Goal: Task Accomplishment & Management: Manage account settings

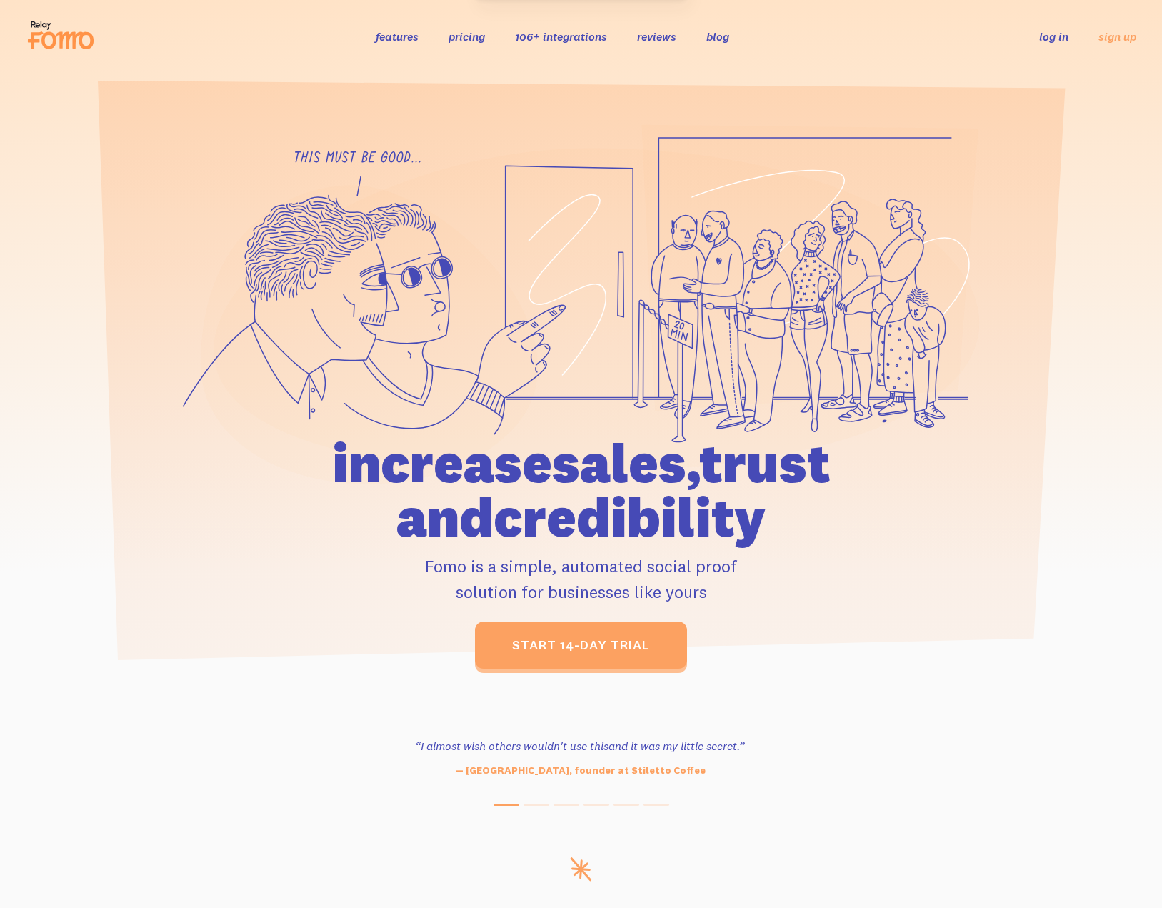
click at [1061, 39] on link "log in" at bounding box center [1053, 36] width 29 height 14
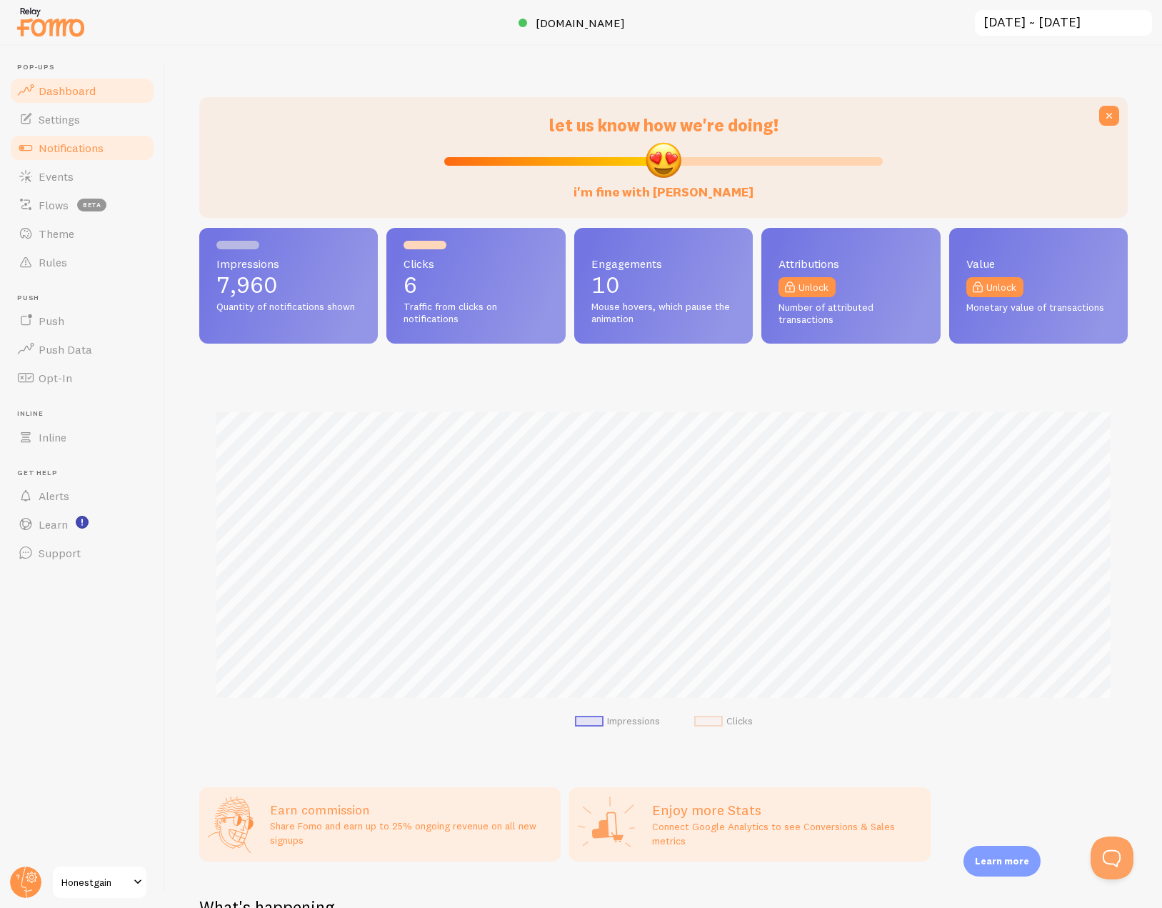
click at [67, 146] on span "Notifications" at bounding box center [71, 148] width 65 height 14
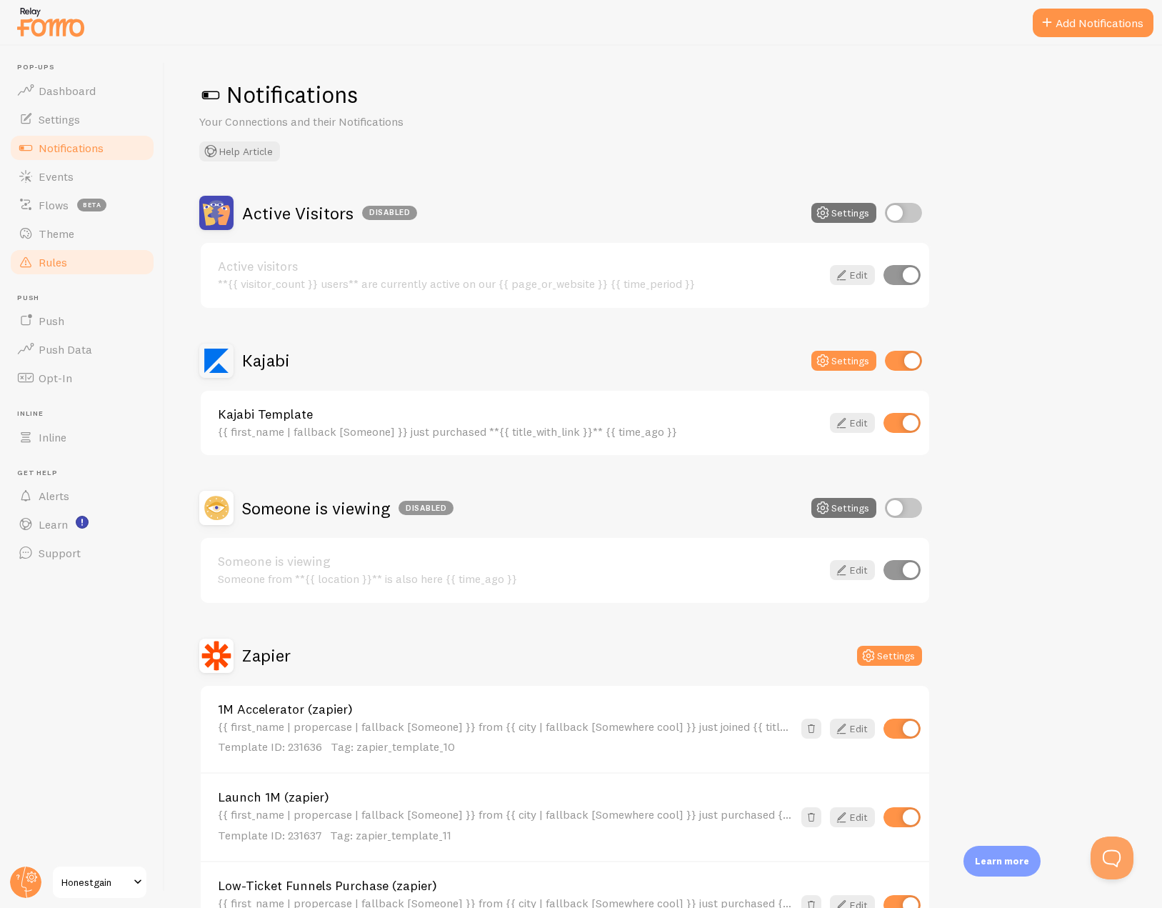
click at [51, 266] on span "Rules" at bounding box center [53, 262] width 29 height 14
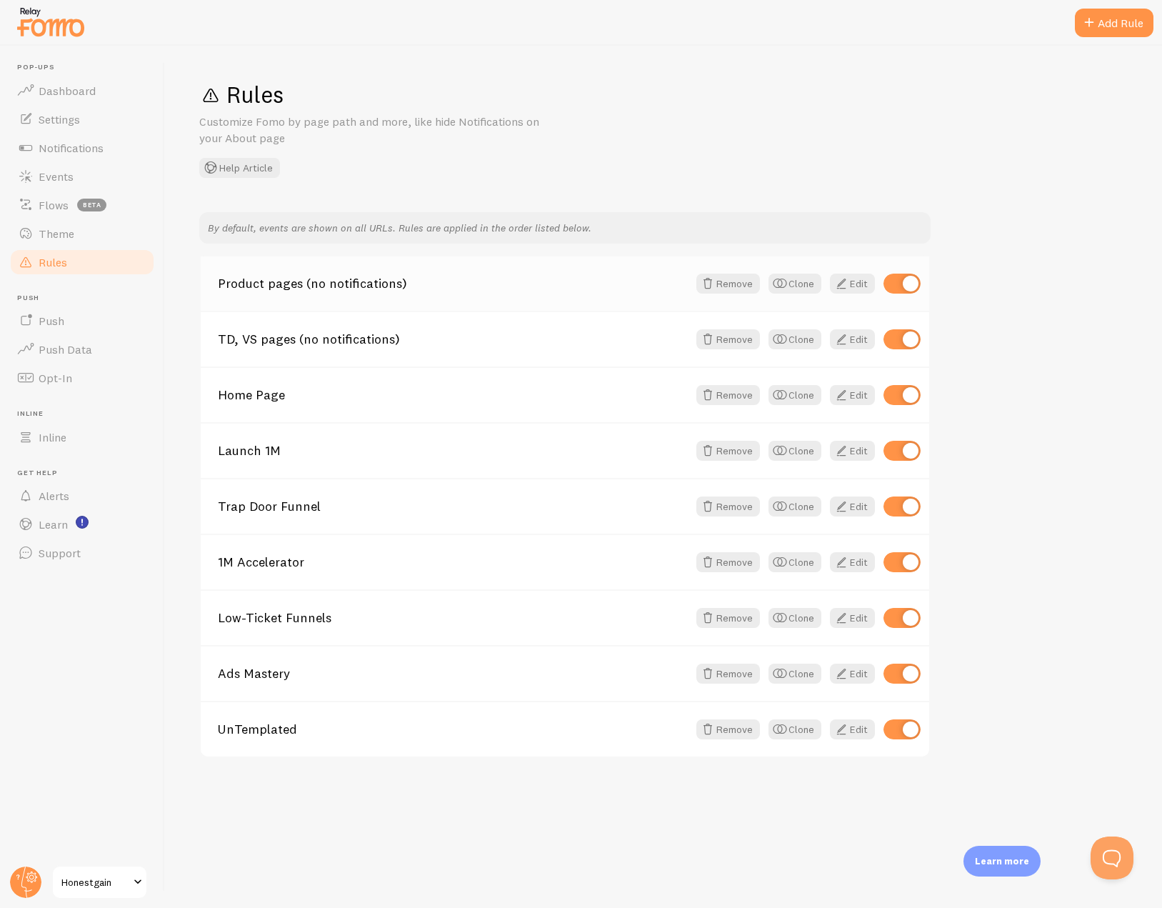
click at [314, 282] on link "Product pages (no notifications)" at bounding box center [453, 283] width 470 height 13
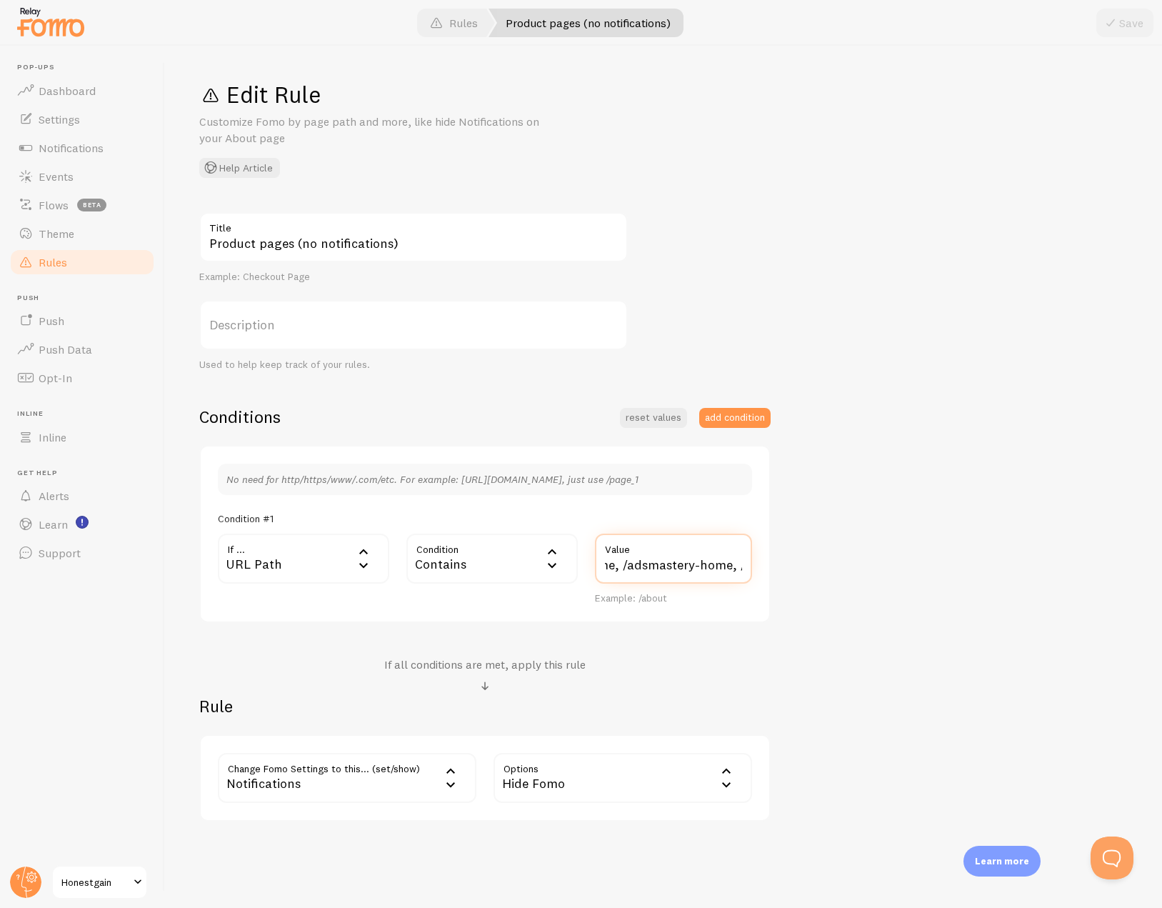
scroll to position [0, 704]
drag, startPoint x: 684, startPoint y: 566, endPoint x: 771, endPoint y: 568, distance: 86.5
click at [771, 568] on div "Product pages (no notifications) Title Example: Checkout Page Description Used …" at bounding box center [663, 516] width 929 height 609
click at [884, 589] on div "Product pages (no notifications) Title Example: Checkout Page Description Used …" at bounding box center [663, 516] width 929 height 609
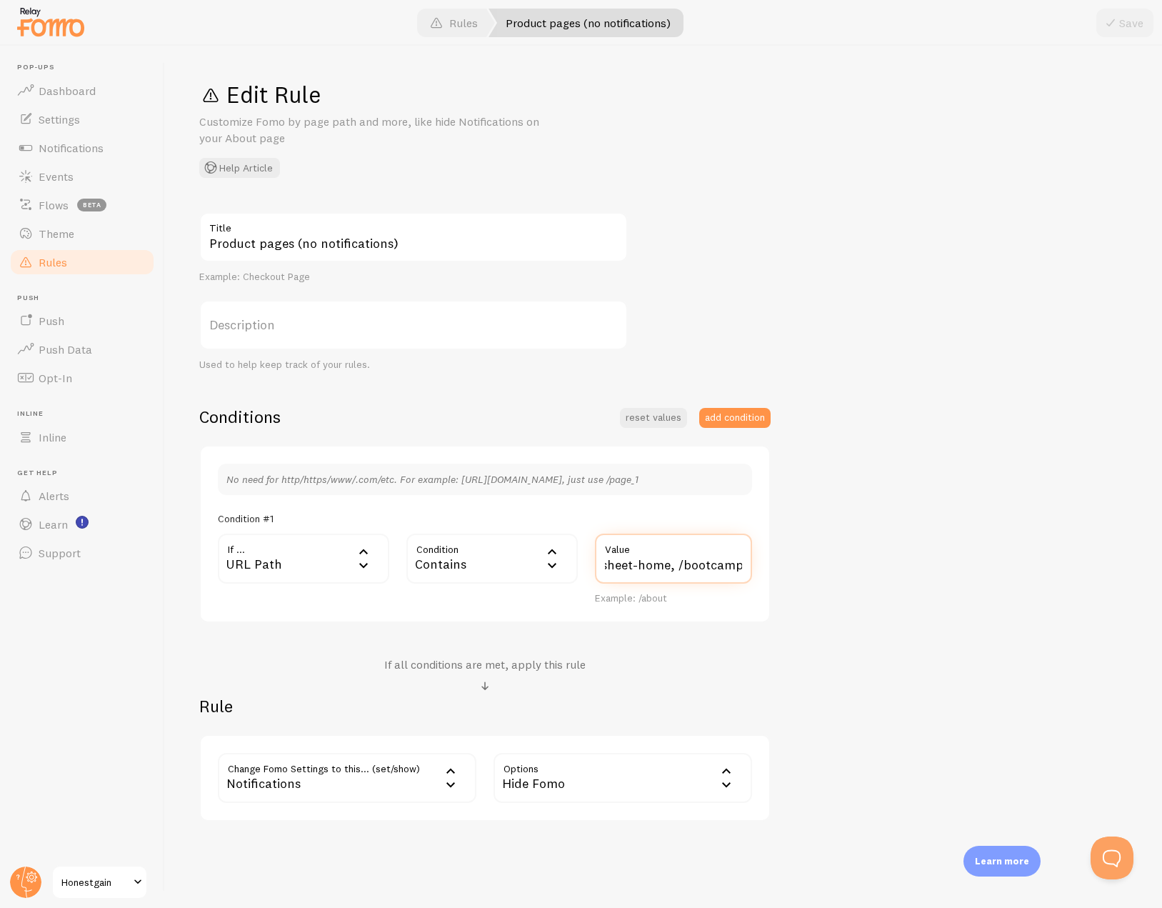
scroll to position [0, 704]
drag, startPoint x: 678, startPoint y: 566, endPoint x: 811, endPoint y: 573, distance: 133.8
click at [811, 573] on div "Product pages (no notifications) Title Example: Checkout Page Description Used …" at bounding box center [663, 516] width 929 height 609
click at [744, 563] on input "/launch1m-home, /launch1m-outline, /untemplated-home, /cmspreadsheet-home, /boo…" at bounding box center [673, 559] width 157 height 50
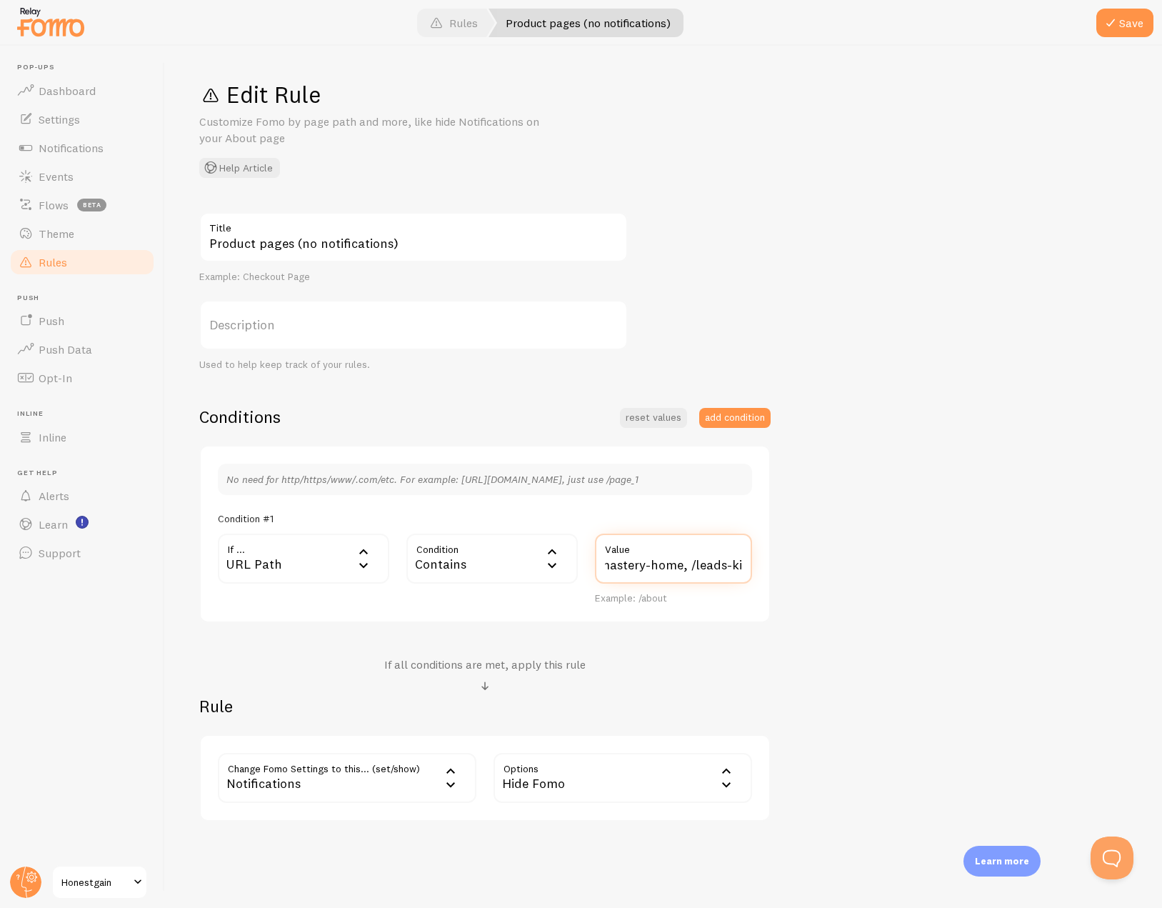
type input "/launch1m-home, /launch1m-outline, /untemplated-home, /cmspreadsheet-home, /boo…"
click at [971, 456] on div "Product pages (no notifications) Title Example: Checkout Page Description Used …" at bounding box center [663, 516] width 929 height 609
click at [1119, 19] on span at bounding box center [1110, 22] width 17 height 17
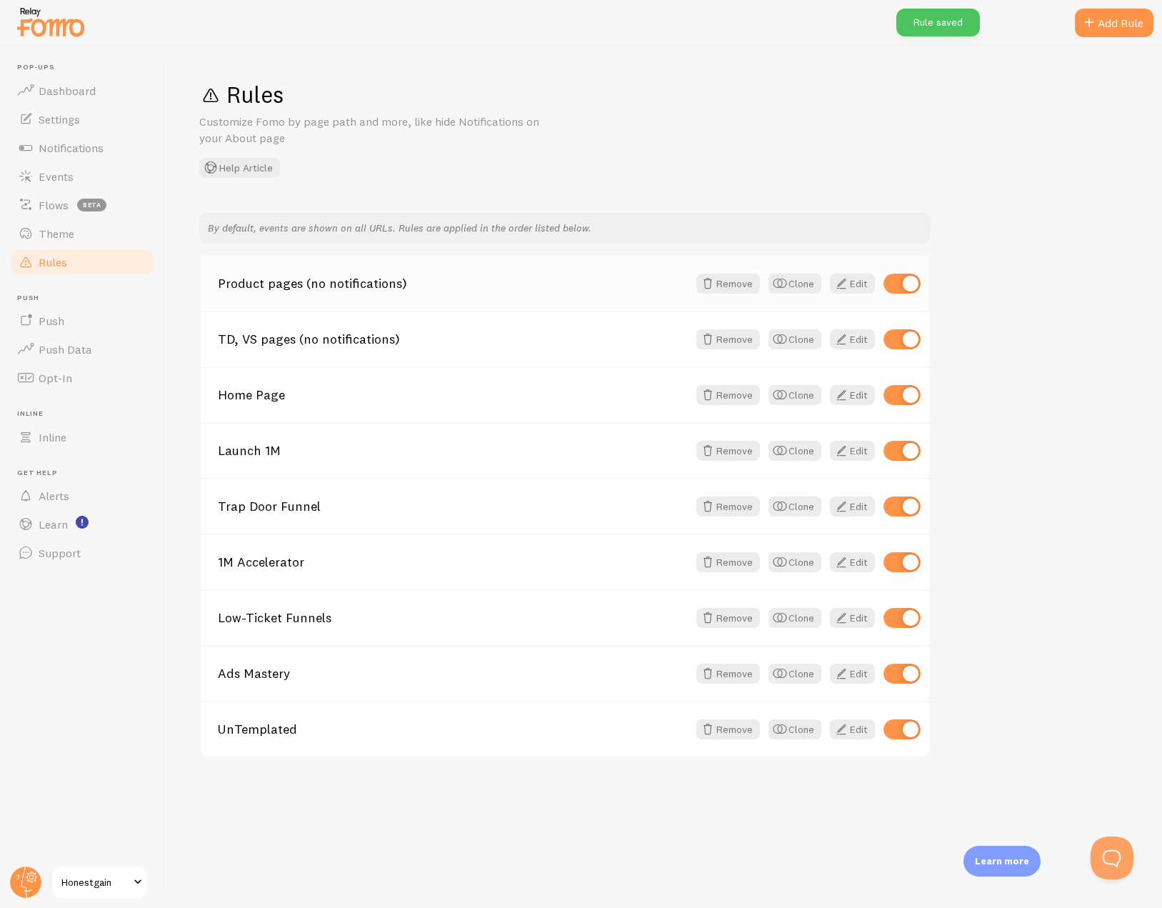
click at [358, 285] on link "Product pages (no notifications)" at bounding box center [453, 283] width 470 height 13
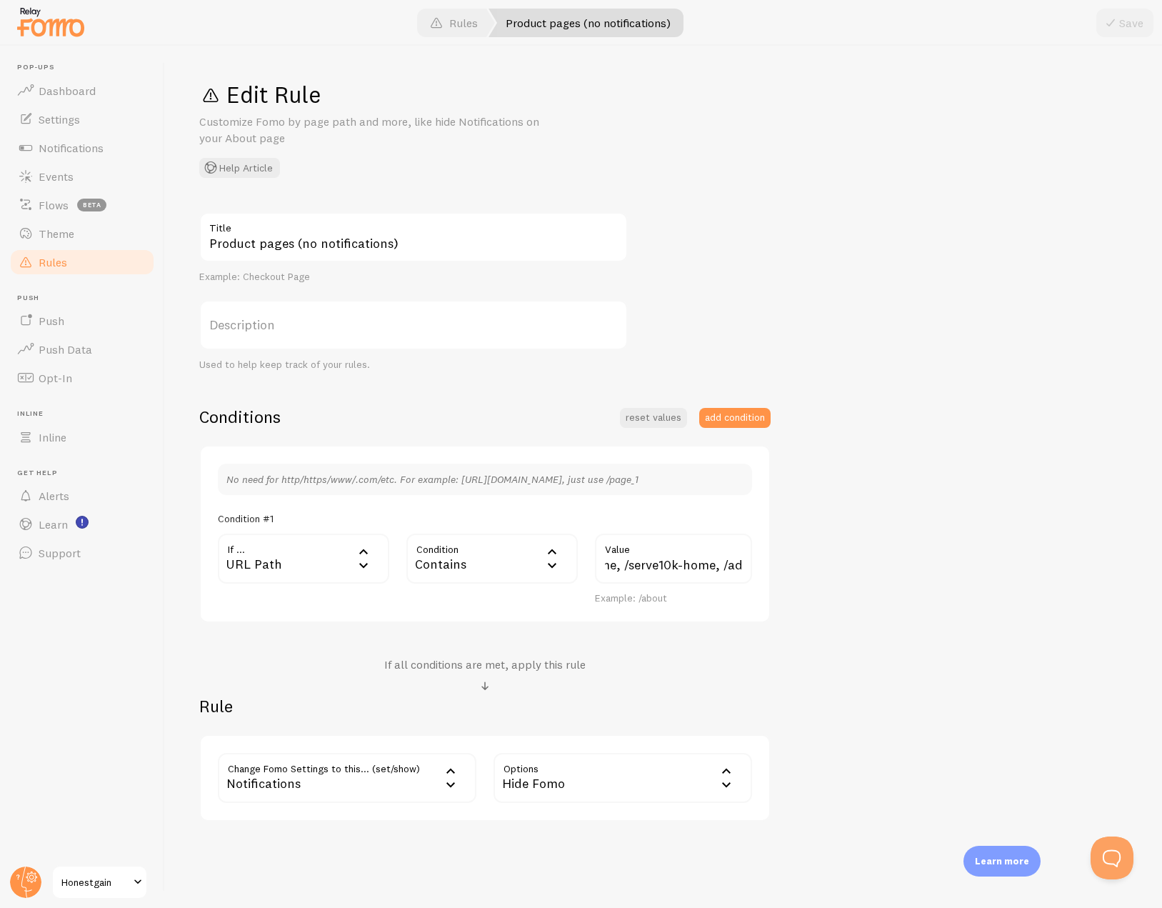
scroll to position [0, 728]
click at [746, 568] on input "/launch1m-home, /launch1m-outline, /untemplated-home, /cmspreadsheet-home, /boo…" at bounding box center [673, 559] width 157 height 50
type input "/launch1m-home, /launch1m-outline, /untemplated-home, /cmspreadsheet-home, /boo…"
click at [1116, 43] on div at bounding box center [581, 23] width 1162 height 46
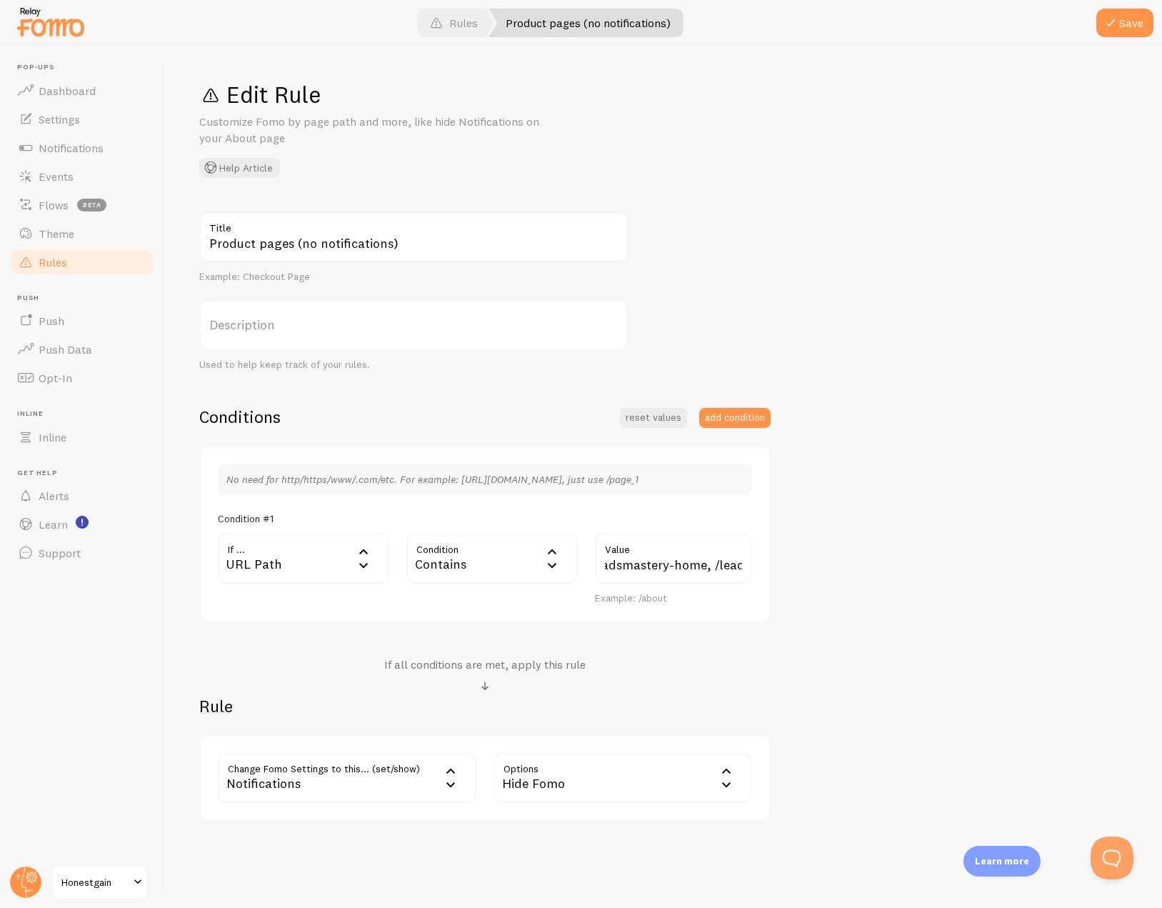
scroll to position [0, 0]
click at [1116, 34] on button "Save" at bounding box center [1124, 23] width 57 height 29
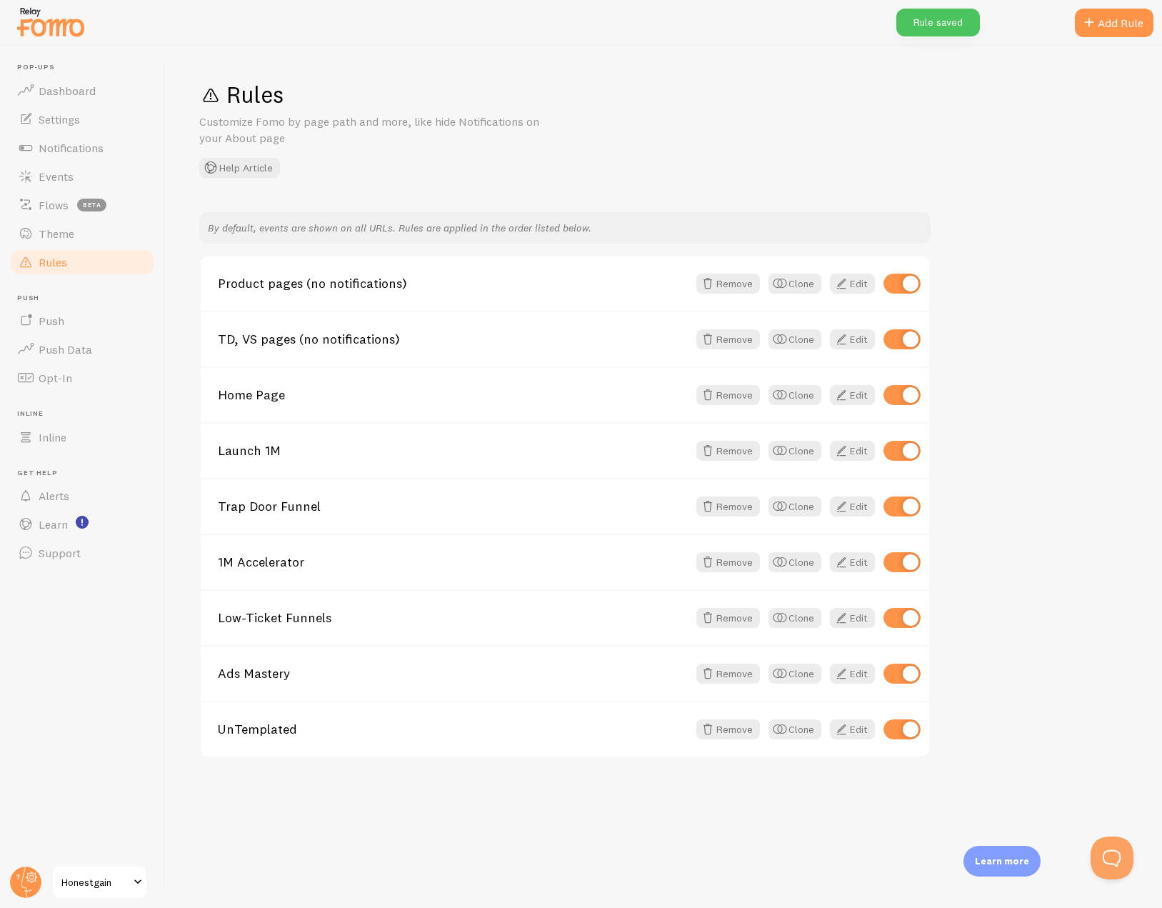
click at [1010, 416] on div "By default, events are shown on all URLs. Rules are applied in the order listed…" at bounding box center [663, 485] width 929 height 546
click at [984, 121] on div "Rules Customize Fomo by page path and more, like hide Notifications on your Abo…" at bounding box center [663, 129] width 929 height 98
